Goal: Find contact information: Find contact information

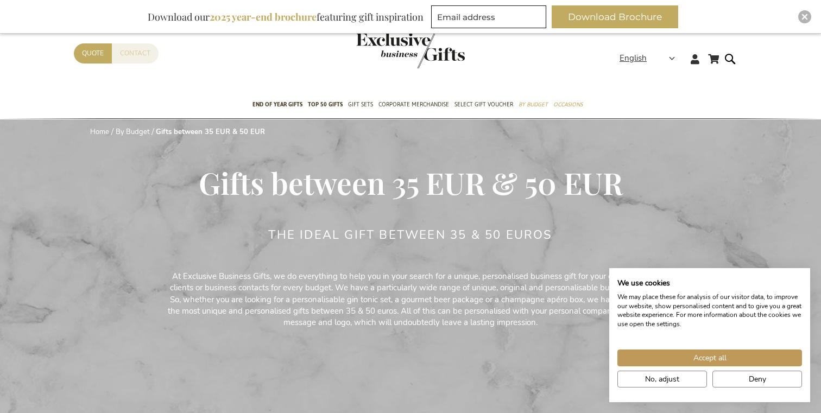
click at [155, 51] on link "Contact" at bounding box center [135, 53] width 47 height 20
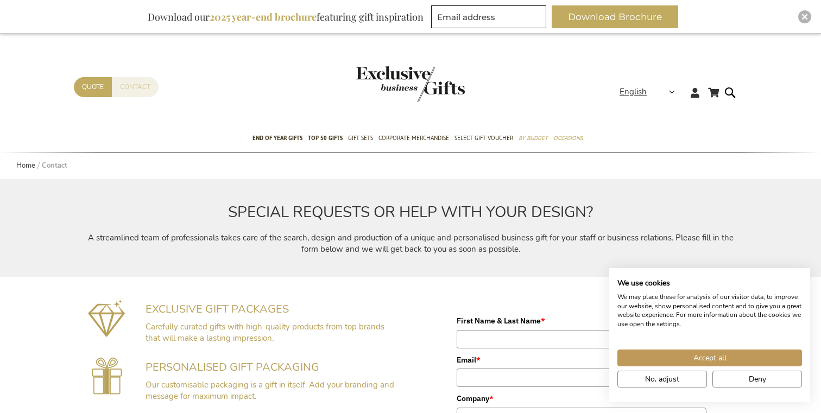
click at [135, 93] on link "Contact" at bounding box center [135, 87] width 47 height 20
click at [96, 89] on link "Quote" at bounding box center [93, 87] width 38 height 20
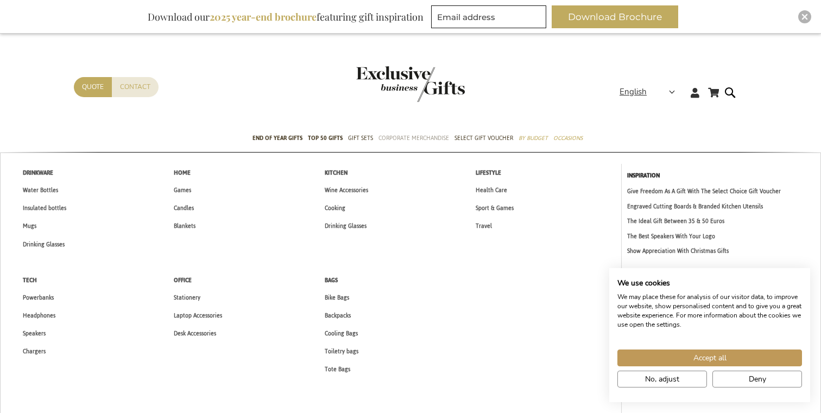
click at [427, 138] on span "Corporate Merchandise" at bounding box center [414, 138] width 71 height 11
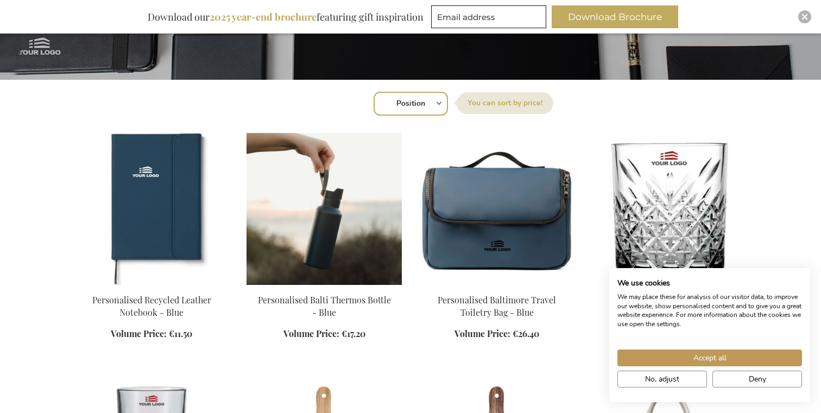
scroll to position [142, 0]
